Goal: Information Seeking & Learning: Learn about a topic

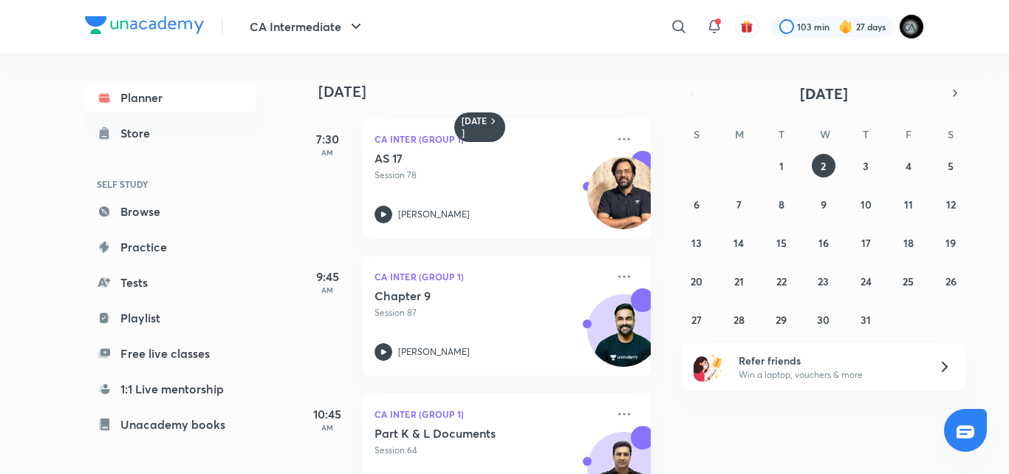
click at [531, 88] on h4 "[DATE]" at bounding box center [491, 92] width 347 height 18
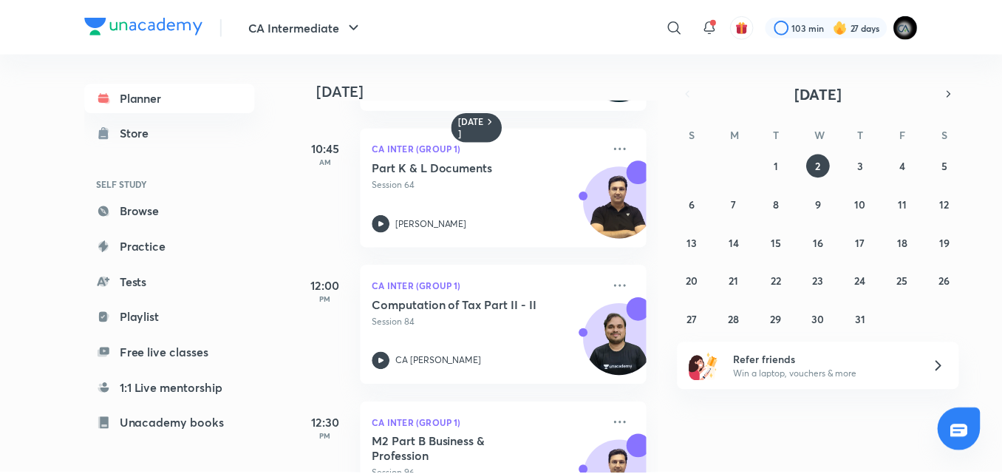
scroll to position [266, 0]
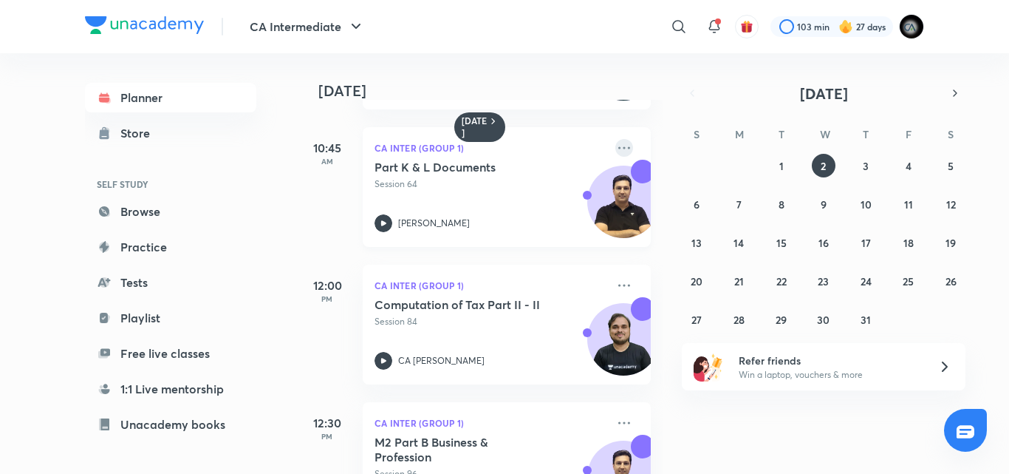
click at [616, 146] on icon at bounding box center [625, 148] width 18 height 18
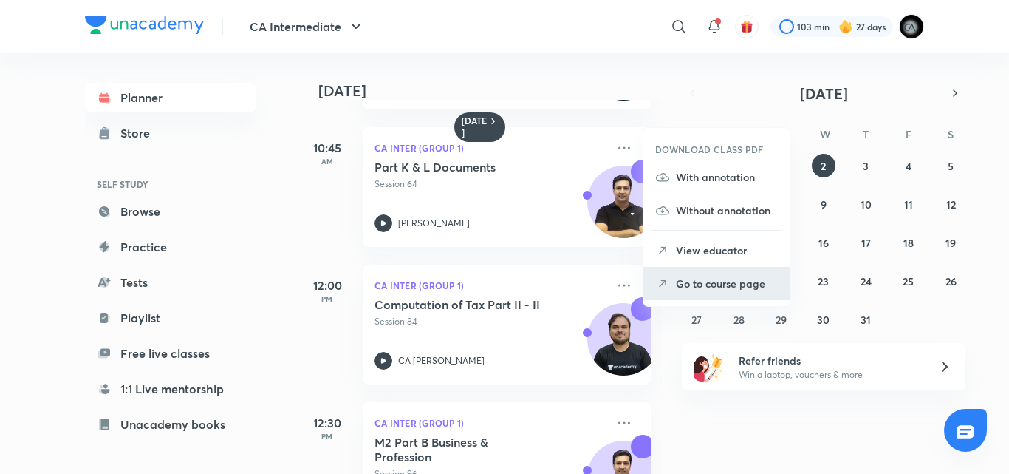
click at [710, 283] on p "Go to course page" at bounding box center [727, 284] width 102 height 16
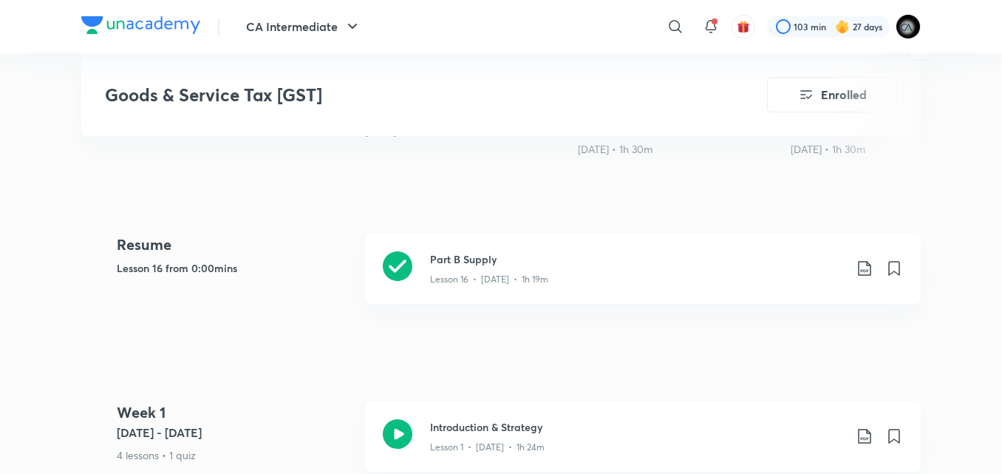
scroll to position [621, 0]
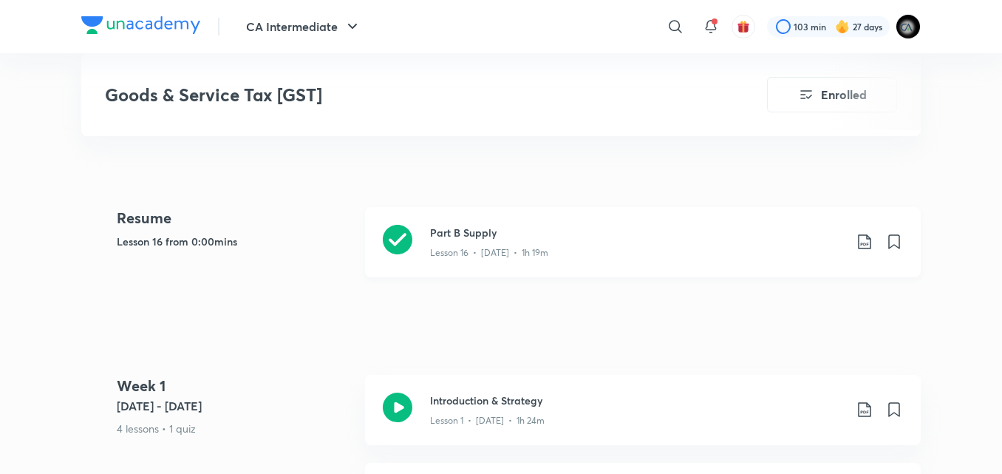
click at [609, 253] on div "Lesson 16 • [DATE] • 1h 19m" at bounding box center [637, 249] width 414 height 19
